Goal: Navigation & Orientation: Find specific page/section

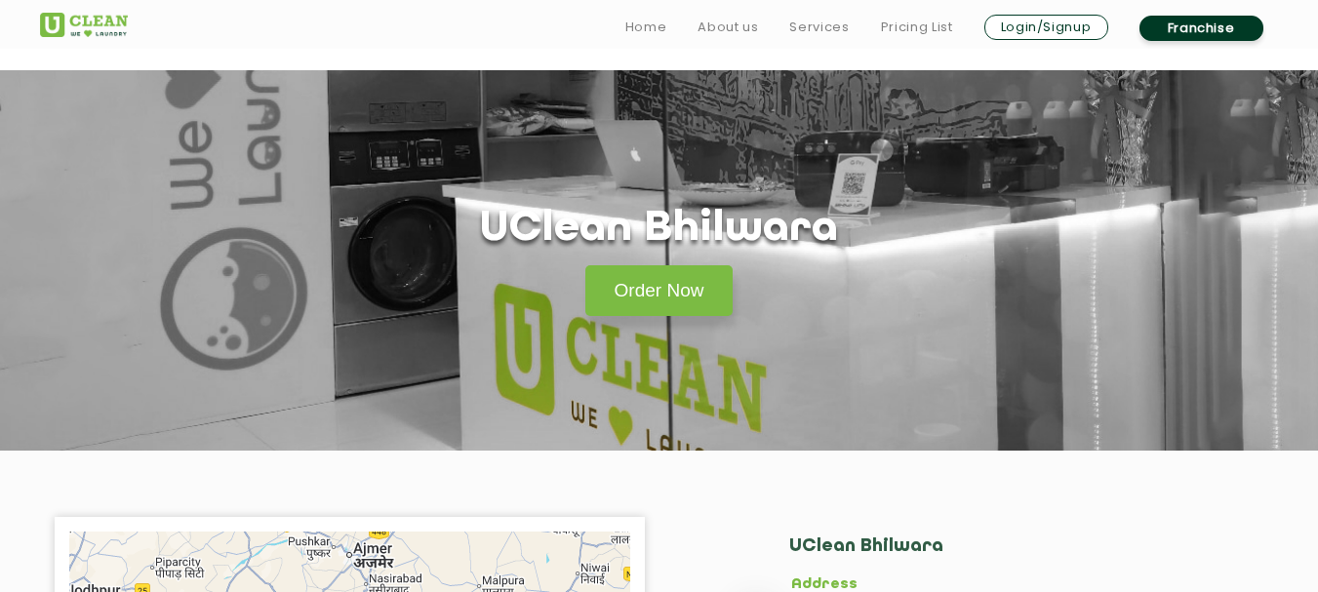
scroll to position [488, 0]
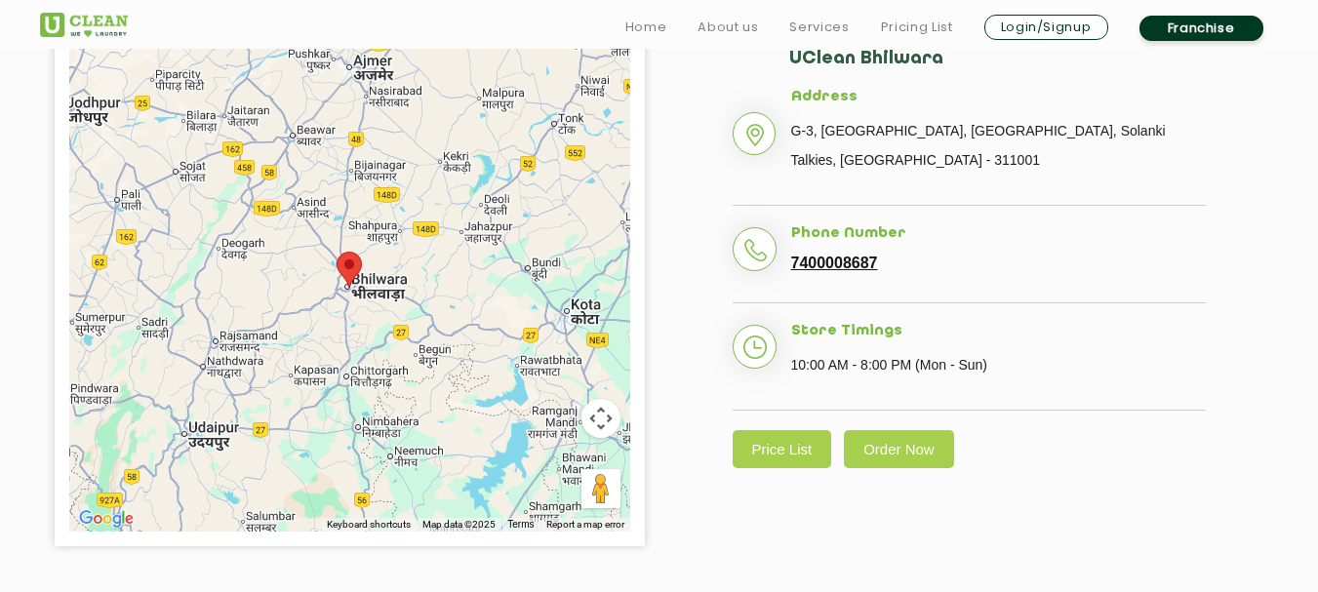
click at [353, 298] on div at bounding box center [349, 288] width 561 height 488
click at [363, 291] on div at bounding box center [349, 288] width 561 height 488
click at [390, 303] on div at bounding box center [349, 288] width 561 height 488
click at [372, 303] on div at bounding box center [349, 288] width 561 height 488
click at [367, 323] on div at bounding box center [349, 288] width 561 height 488
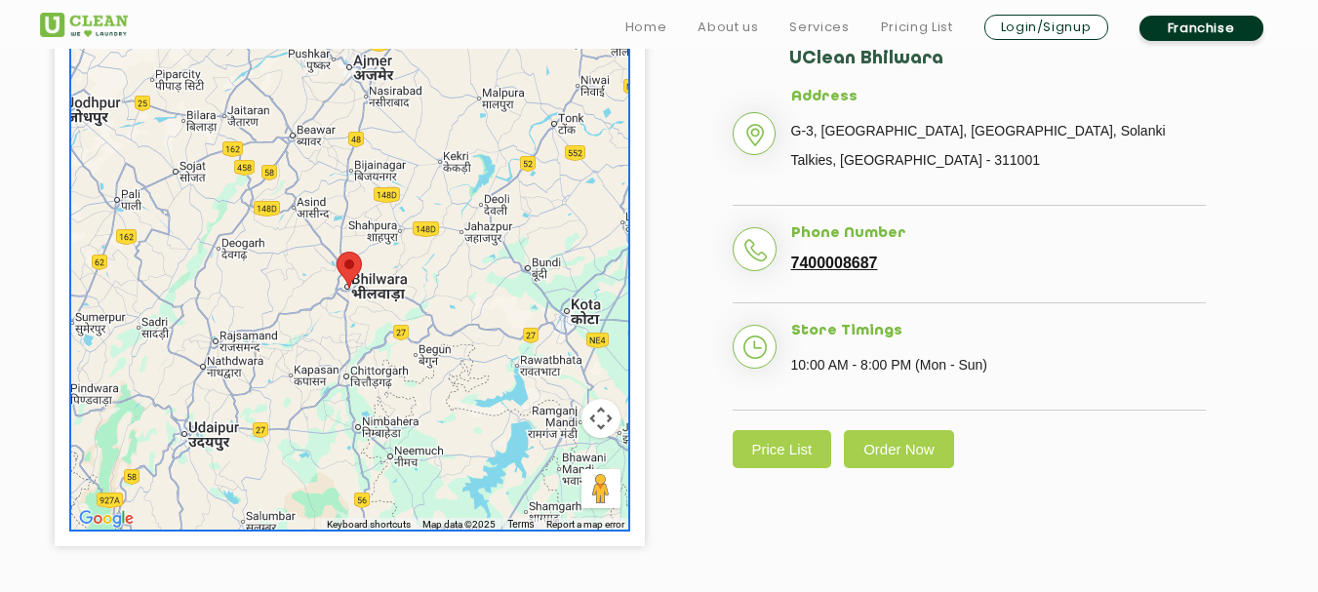
click at [359, 274] on div at bounding box center [349, 288] width 561 height 488
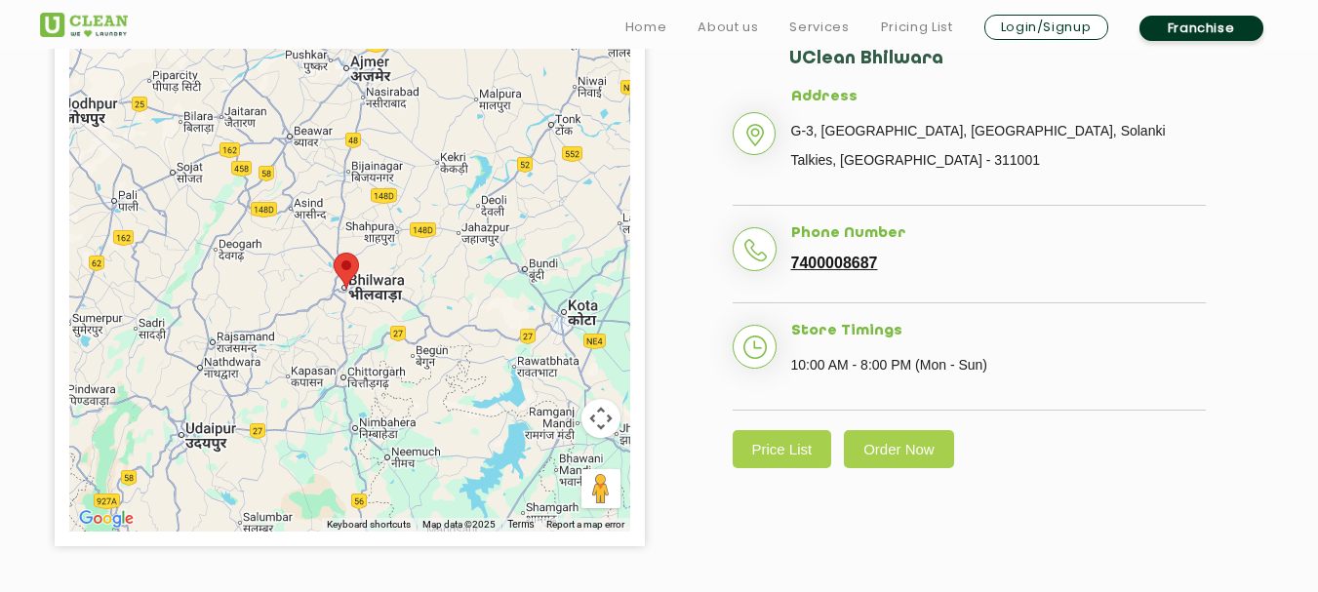
click at [355, 277] on img at bounding box center [346, 271] width 25 height 36
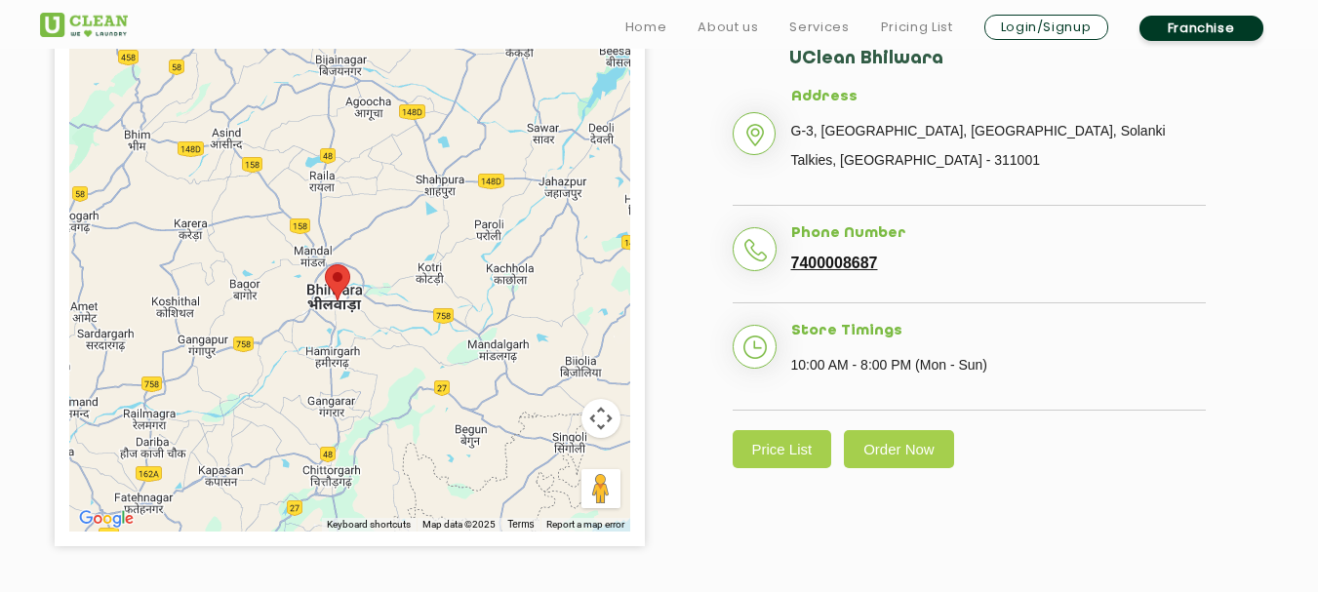
click at [381, 288] on div at bounding box center [349, 288] width 561 height 488
click at [346, 290] on img at bounding box center [337, 282] width 25 height 36
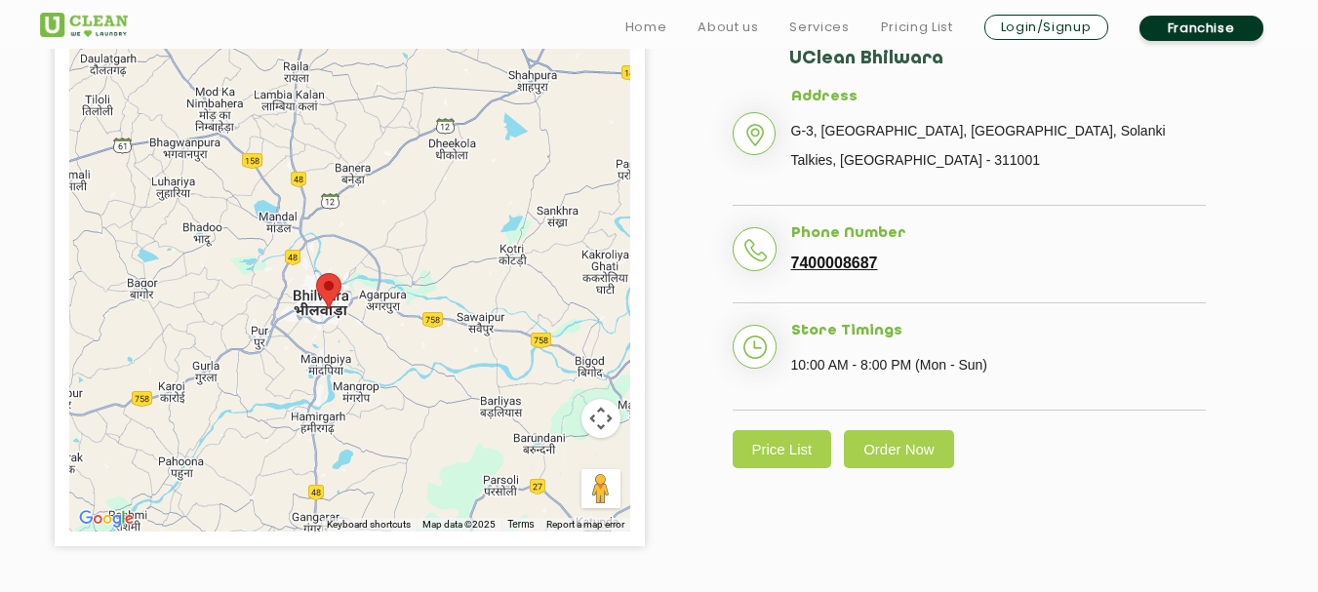
click at [342, 292] on div at bounding box center [349, 288] width 561 height 488
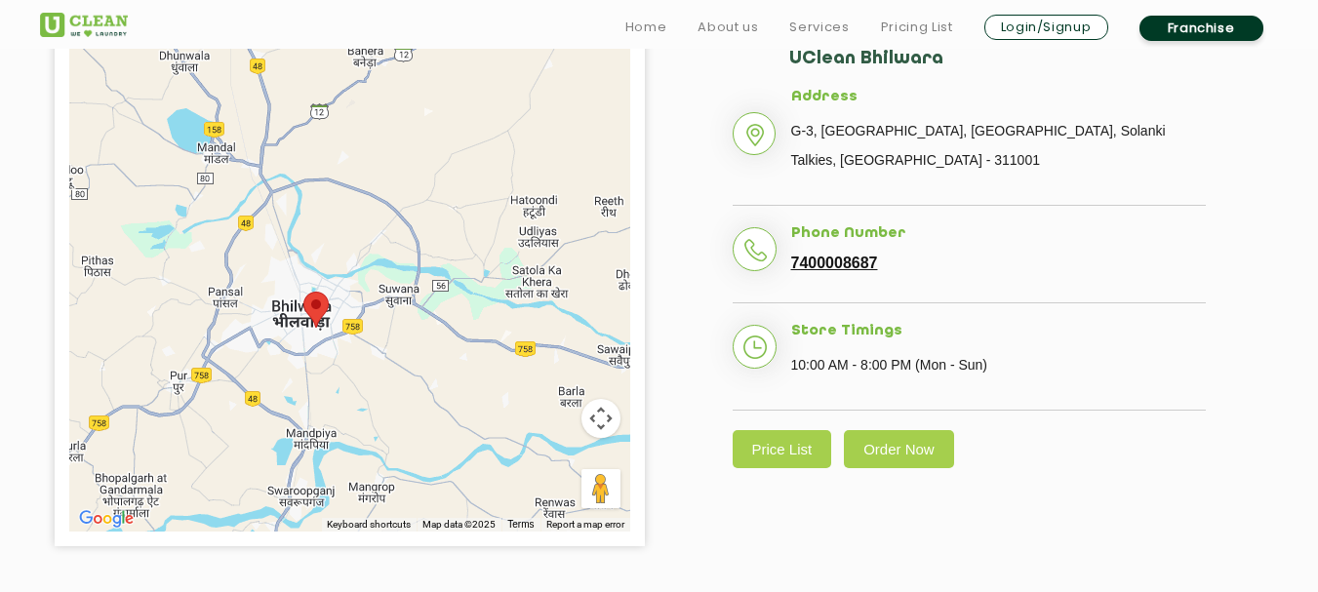
click at [342, 292] on div at bounding box center [349, 288] width 561 height 488
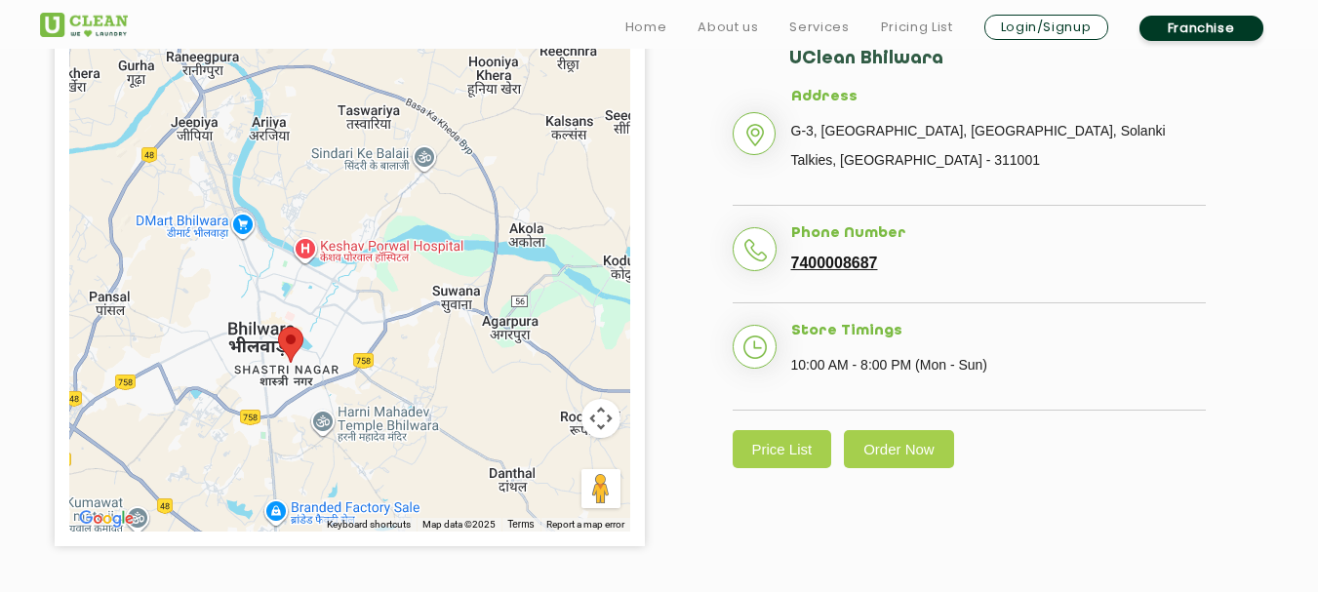
click at [278, 327] on area at bounding box center [278, 327] width 0 height 0
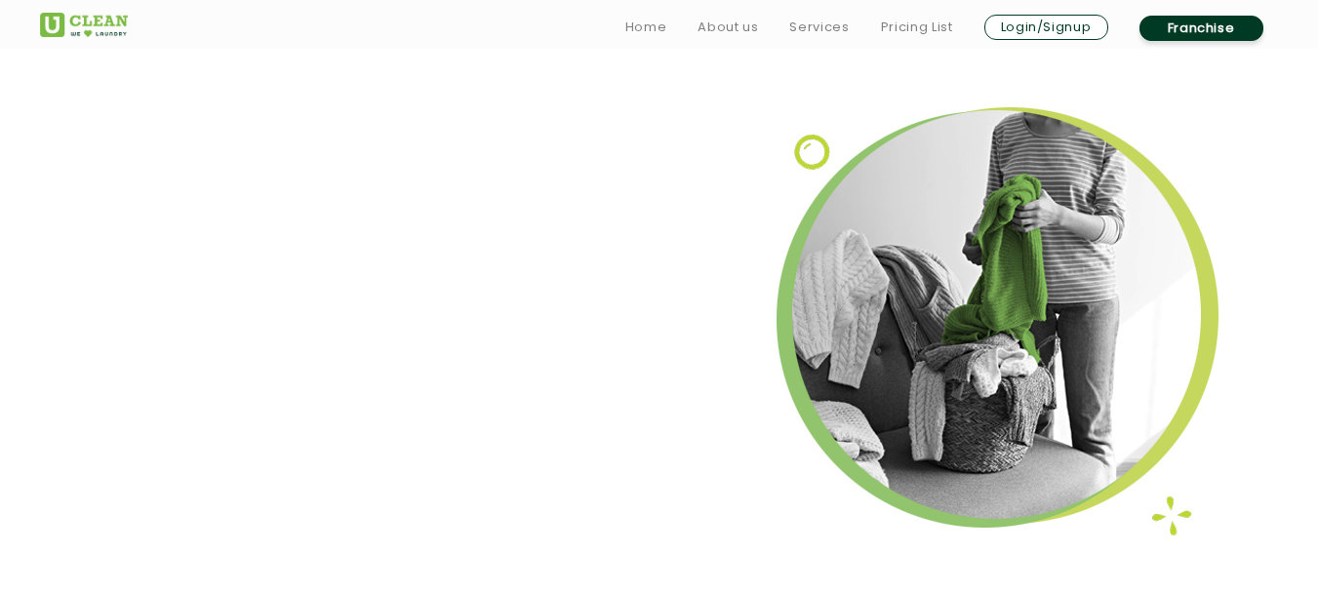
scroll to position [2342, 0]
